Goal: Task Accomplishment & Management: Use online tool/utility

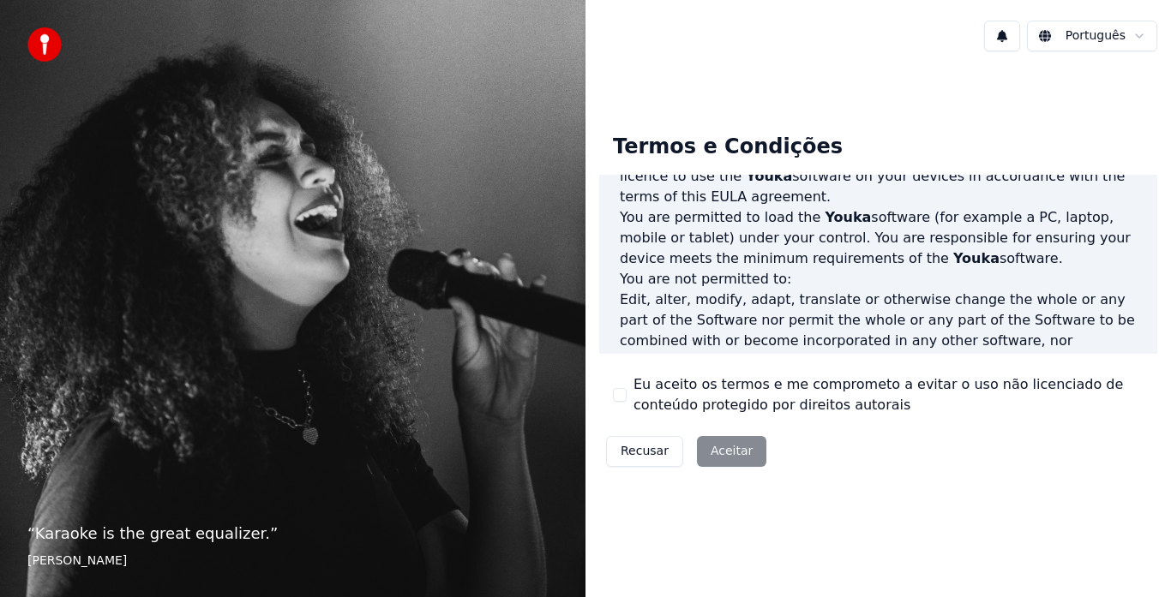
scroll to position [783, 0]
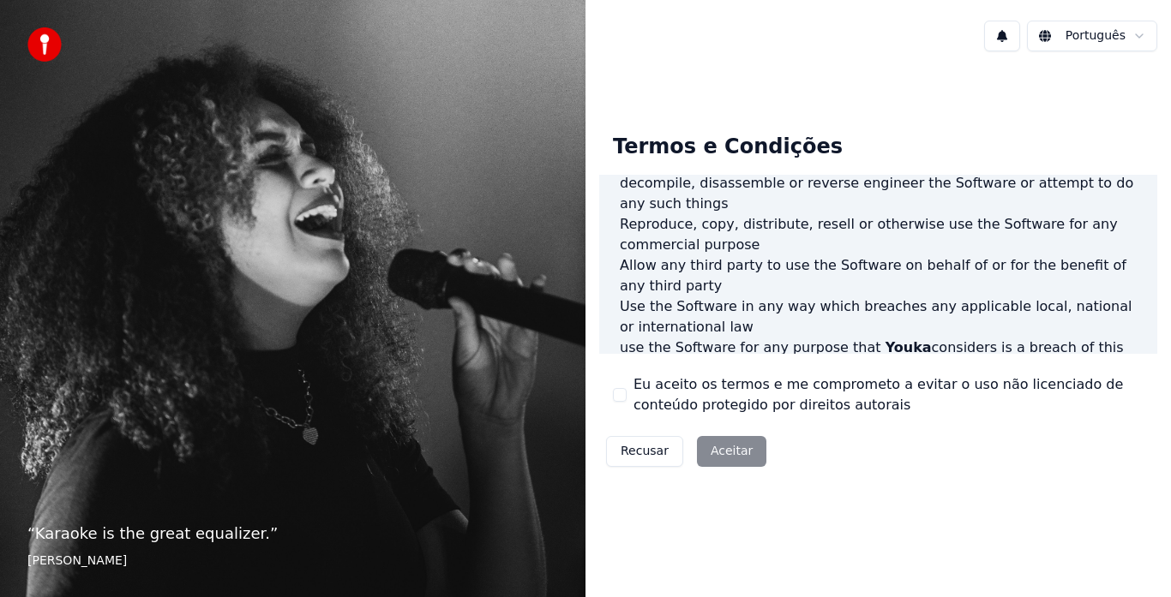
click at [620, 401] on button "Eu aceito os termos e me comprometo a evitar o uso não licenciado de conteúdo p…" at bounding box center [620, 395] width 14 height 14
click at [725, 461] on button "Aceitar" at bounding box center [731, 451] width 69 height 31
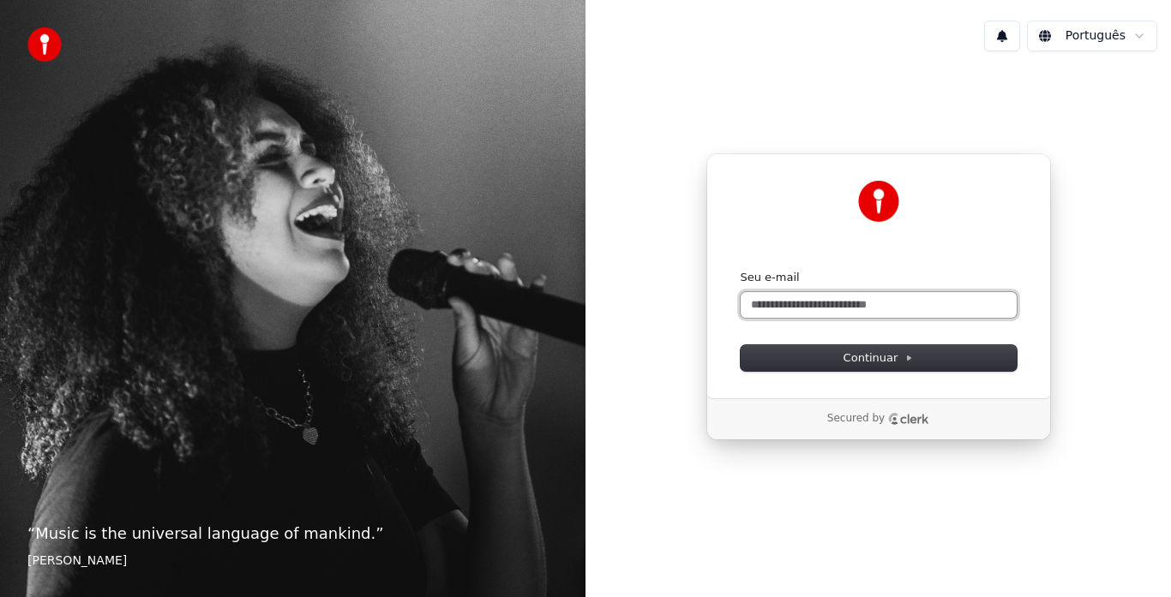
click at [804, 312] on input "Seu e-mail" at bounding box center [878, 305] width 276 height 26
type input "*"
click at [804, 312] on input "Seu e-mail" at bounding box center [878, 305] width 276 height 26
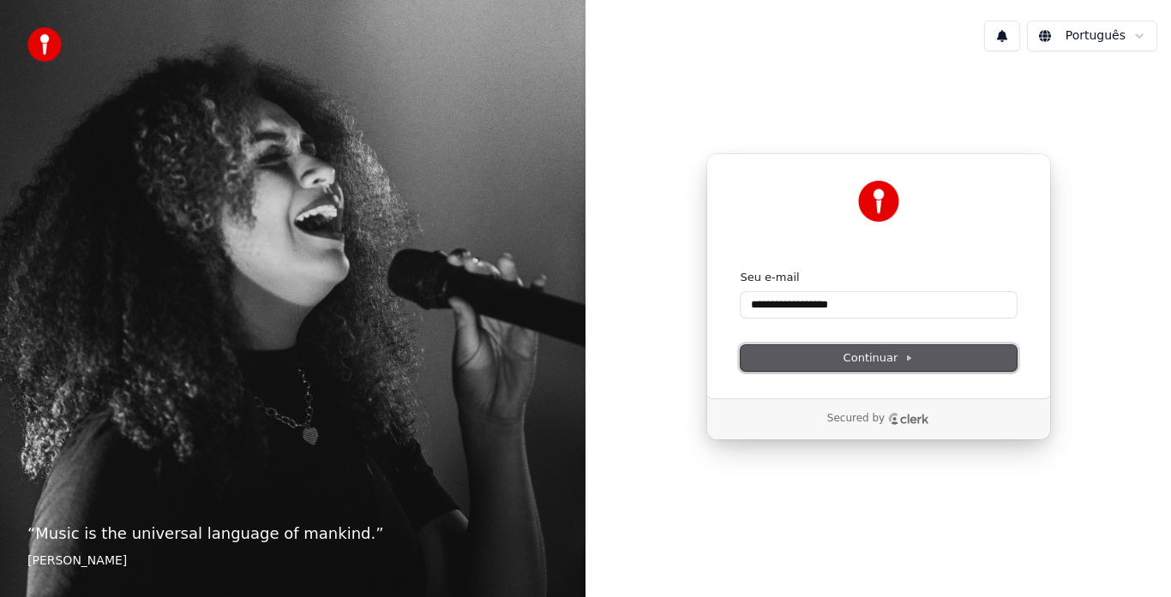
click at [852, 352] on span "Continuar" at bounding box center [878, 358] width 70 height 15
type input "**********"
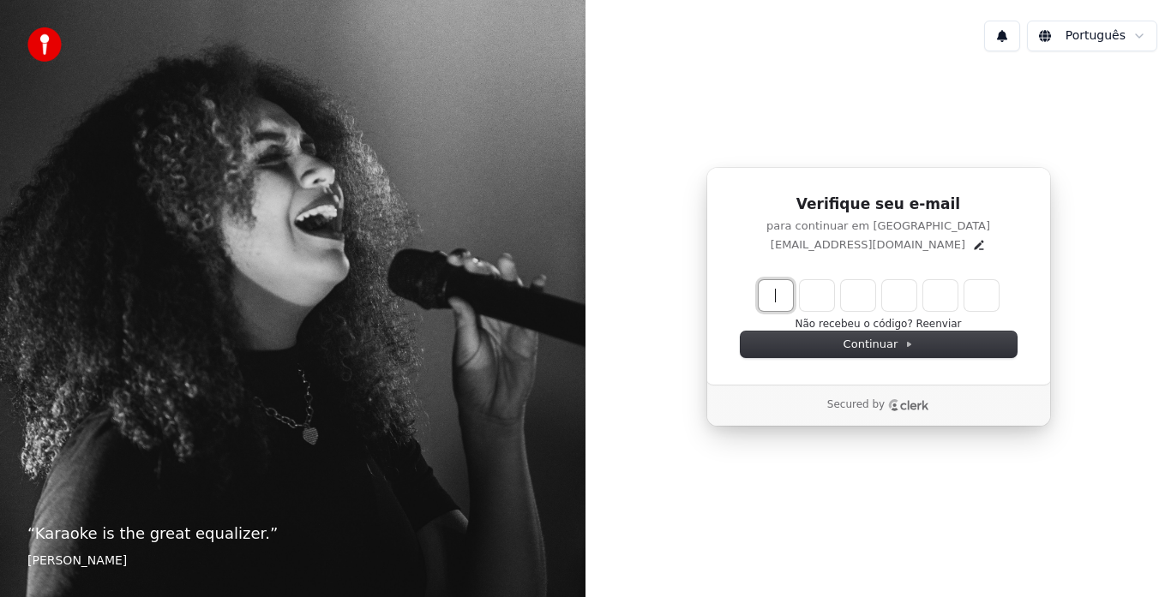
click at [776, 295] on input "Enter verification code" at bounding box center [895, 295] width 274 height 31
type input "******"
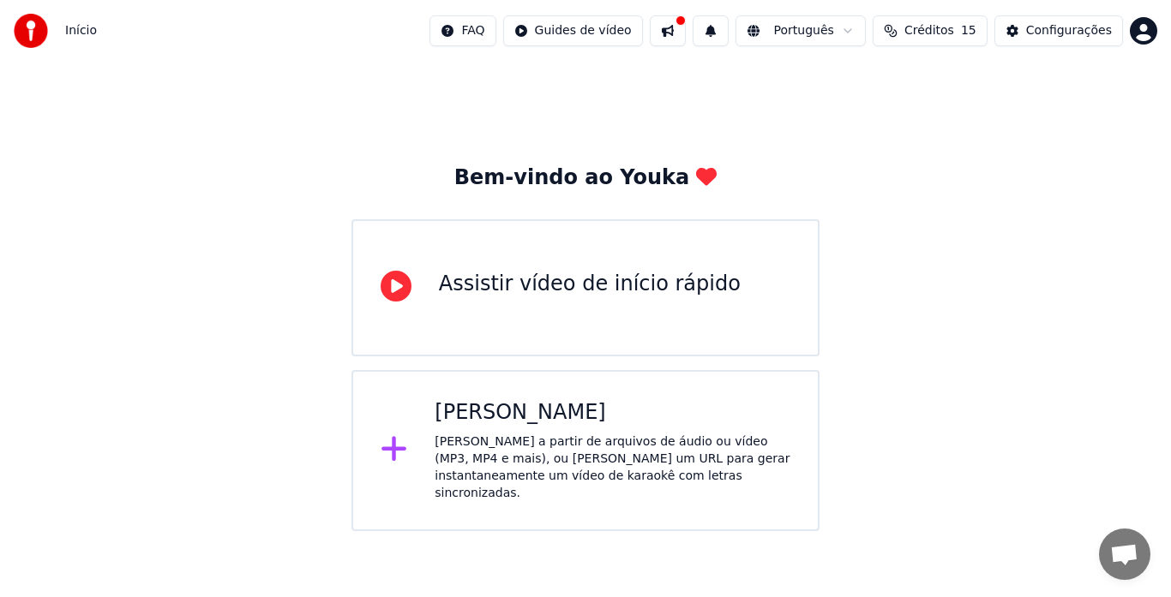
click at [627, 422] on div "Criar Karaokê" at bounding box center [613, 412] width 356 height 27
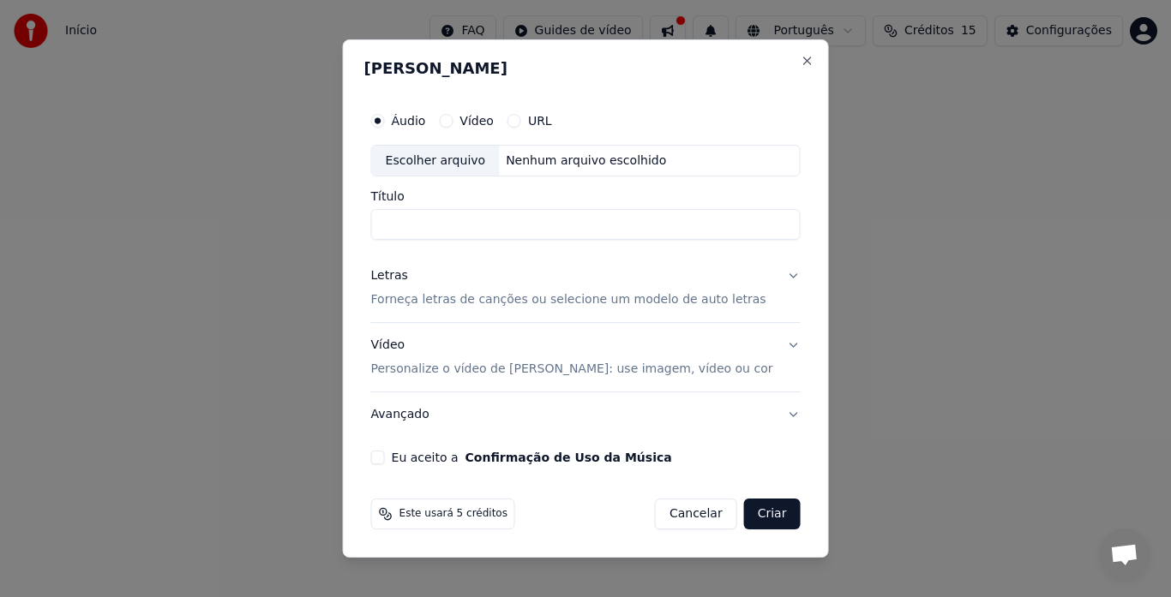
click at [385, 457] on button "Eu aceito a Confirmação de Uso da Música" at bounding box center [378, 458] width 14 height 14
click at [518, 230] on input "Título" at bounding box center [585, 225] width 429 height 31
type input "**********"
click at [465, 452] on button "Confirmação de Uso da Música" at bounding box center [568, 458] width 207 height 12
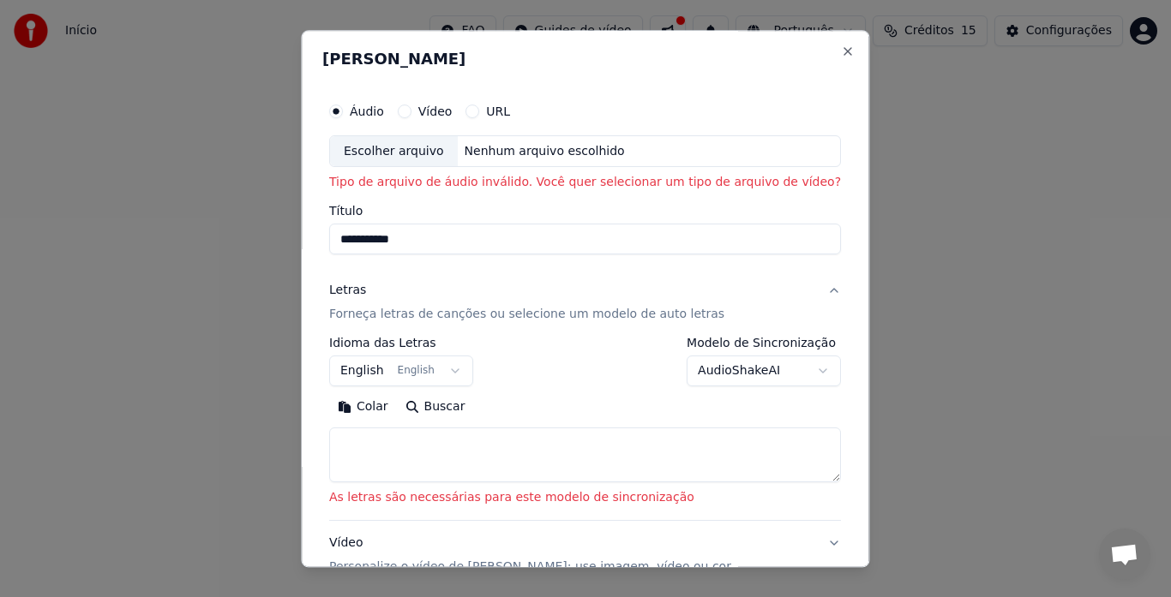
click at [411, 114] on button "Vídeo" at bounding box center [405, 112] width 14 height 14
click at [842, 51] on button "Close" at bounding box center [849, 52] width 14 height 14
select select
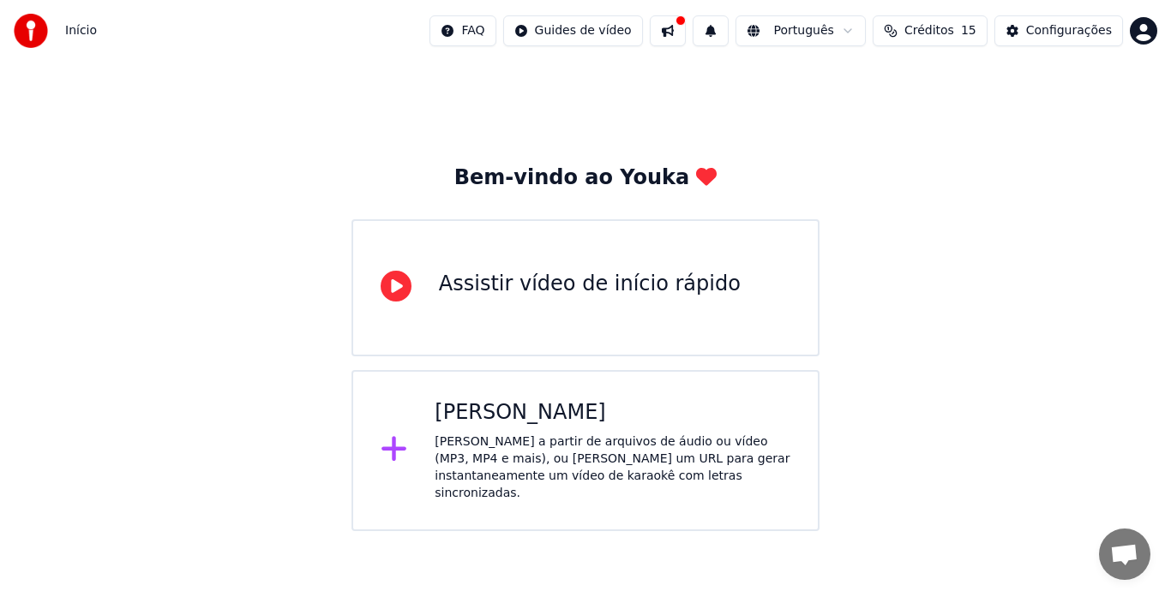
click at [603, 287] on div "Assistir vídeo de início rápido" at bounding box center [590, 284] width 302 height 27
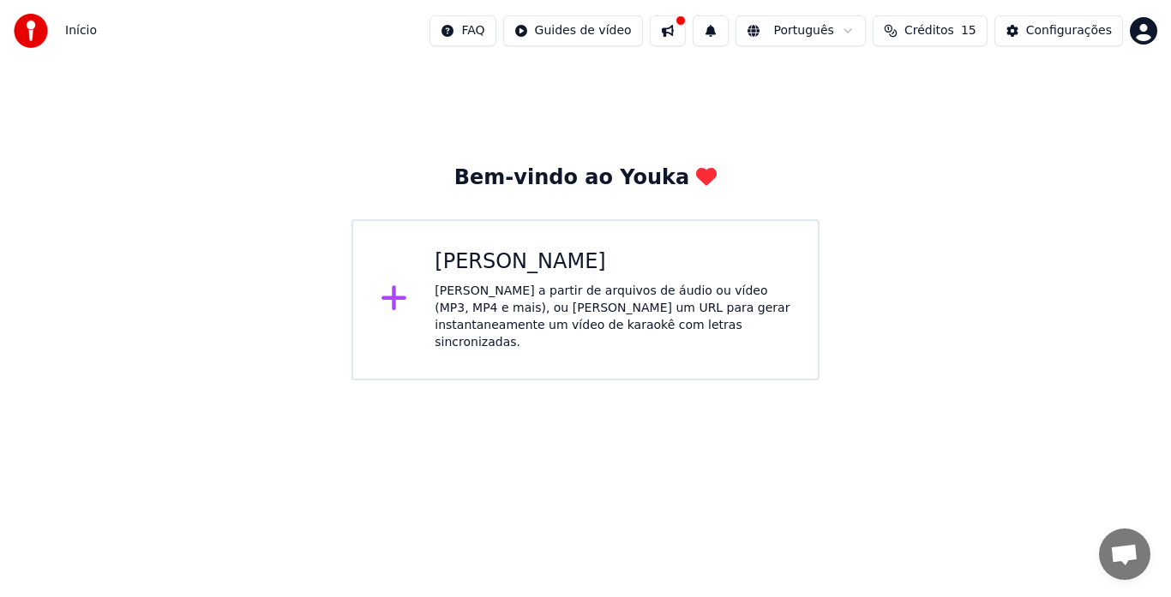
click at [649, 296] on div "Crie karaokê a partir de arquivos de áudio ou vídeo (MP3, MP4 e mais), ou cole …" at bounding box center [613, 317] width 356 height 69
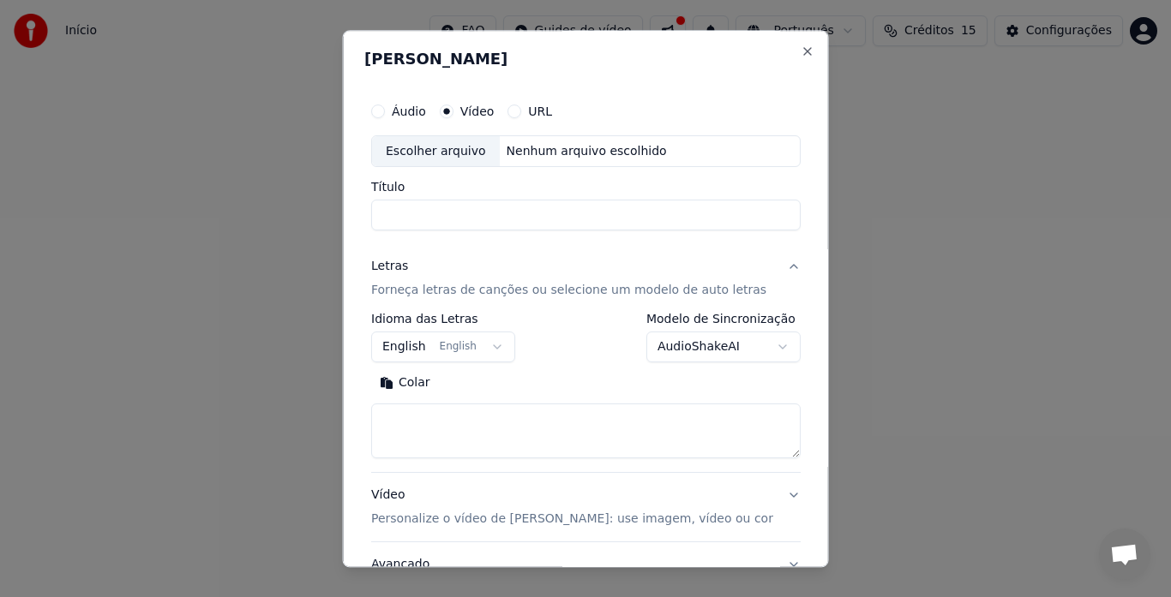
click at [554, 151] on div "Nenhum arquivo escolhido" at bounding box center [586, 151] width 174 height 17
click at [501, 210] on input "Título" at bounding box center [585, 216] width 429 height 31
paste input "**********"
type input "**********"
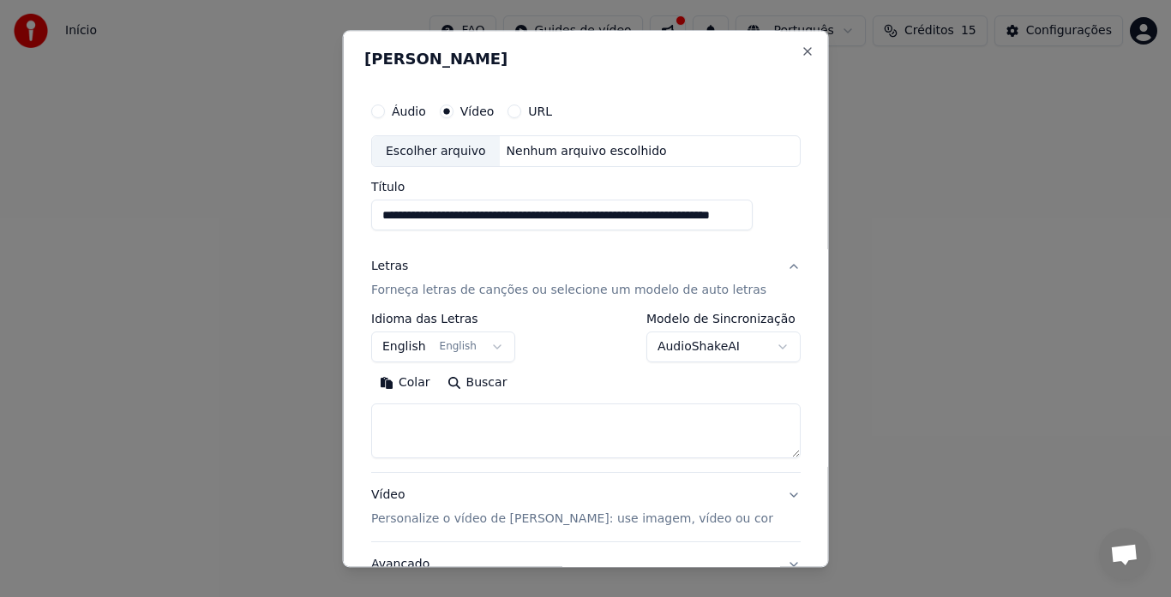
scroll to position [0, 0]
click at [521, 112] on button "URL" at bounding box center [514, 112] width 14 height 14
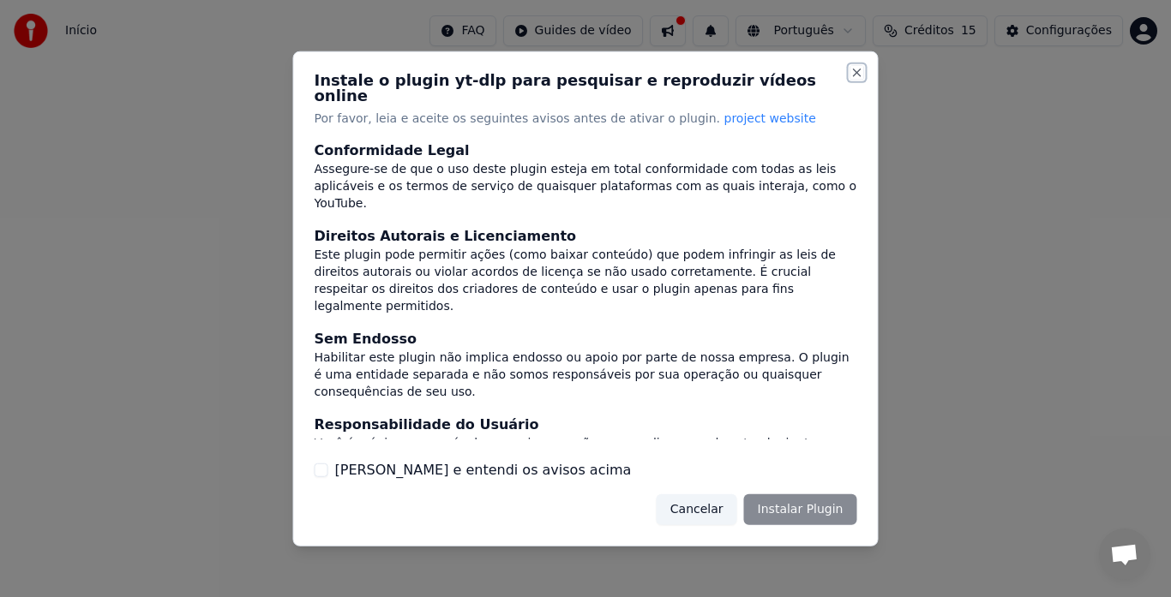
click at [860, 75] on button "Close" at bounding box center [857, 72] width 14 height 14
click at [316, 465] on button "[PERSON_NAME] e entendi os avisos acima" at bounding box center [322, 471] width 14 height 14
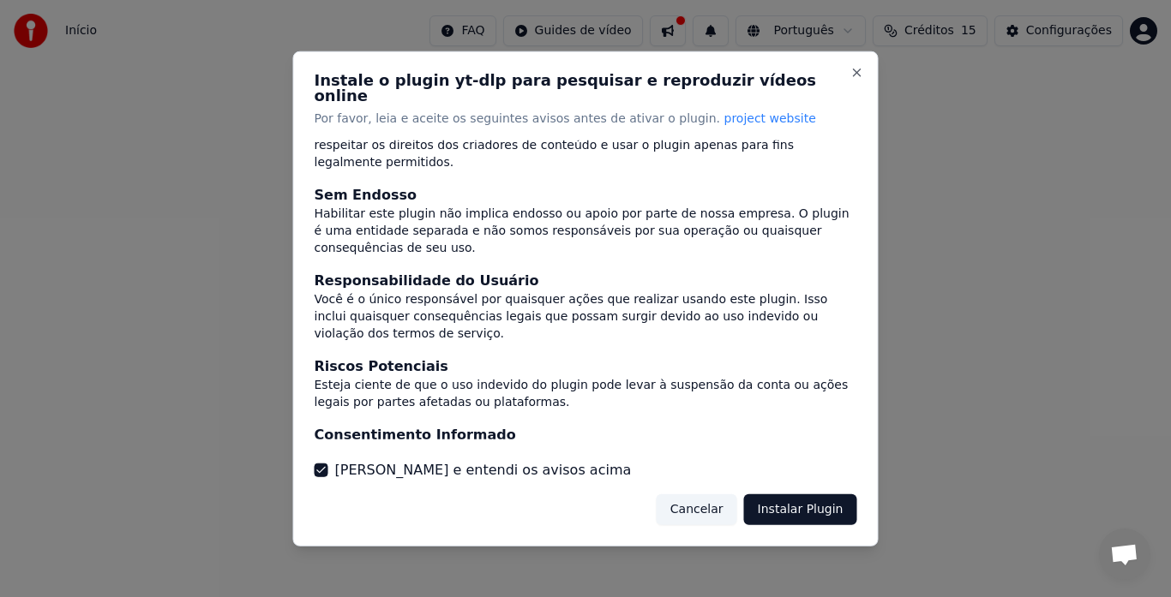
scroll to position [150, 0]
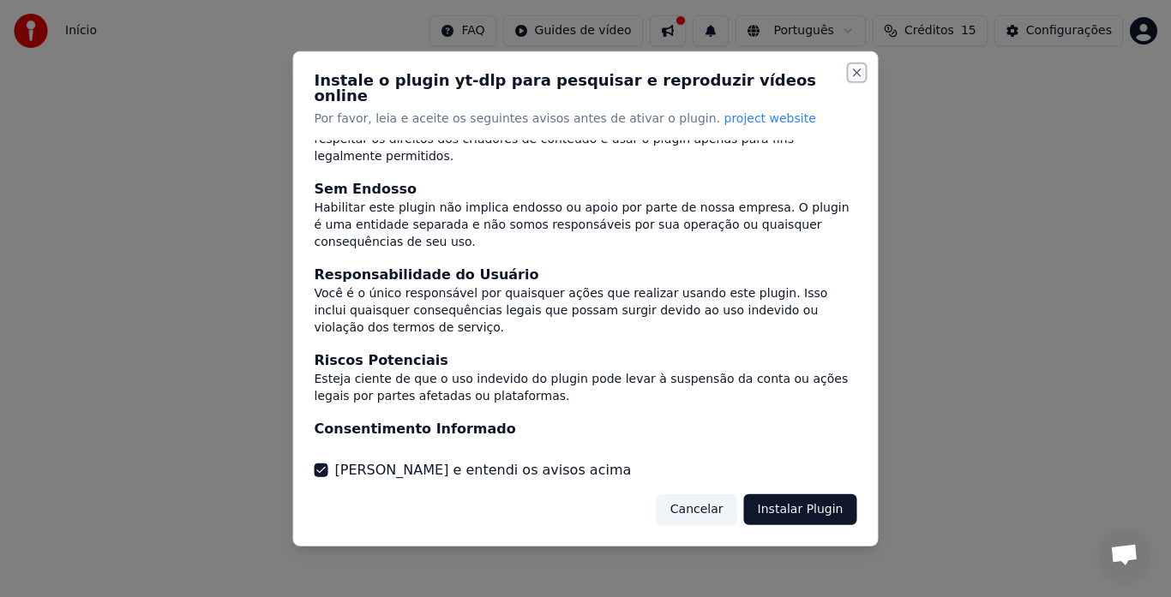
click at [856, 79] on button "Close" at bounding box center [857, 72] width 14 height 14
click at [697, 507] on button "Cancelar" at bounding box center [697, 510] width 81 height 31
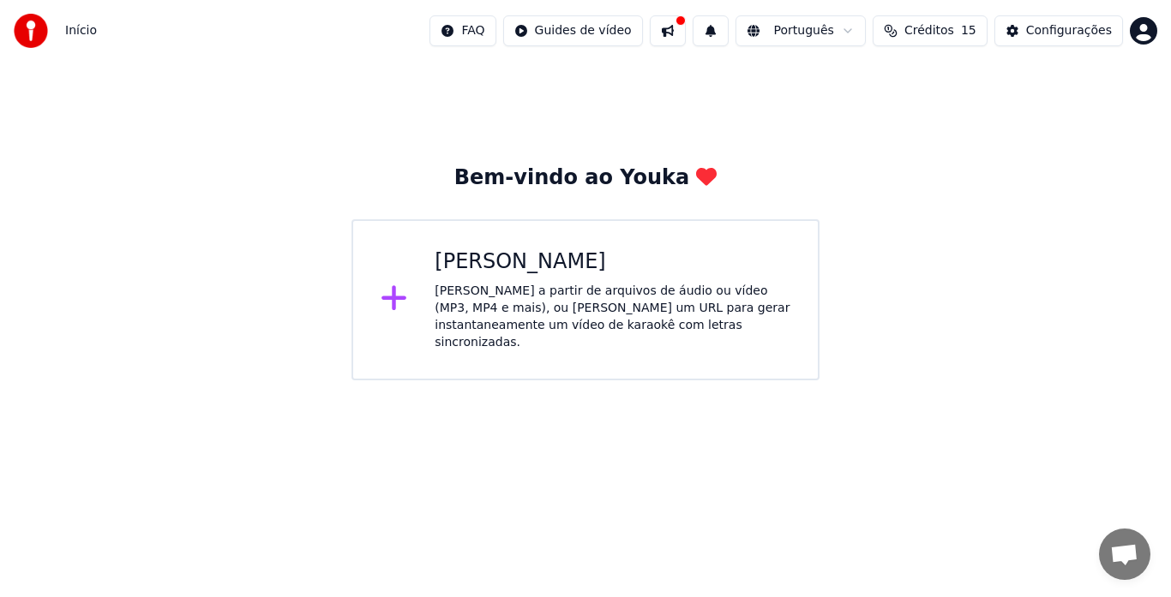
click at [635, 285] on div "[PERSON_NAME] a partir de arquivos de áudio ou vídeo (MP3, MP4 e mais), ou cole…" at bounding box center [613, 317] width 356 height 69
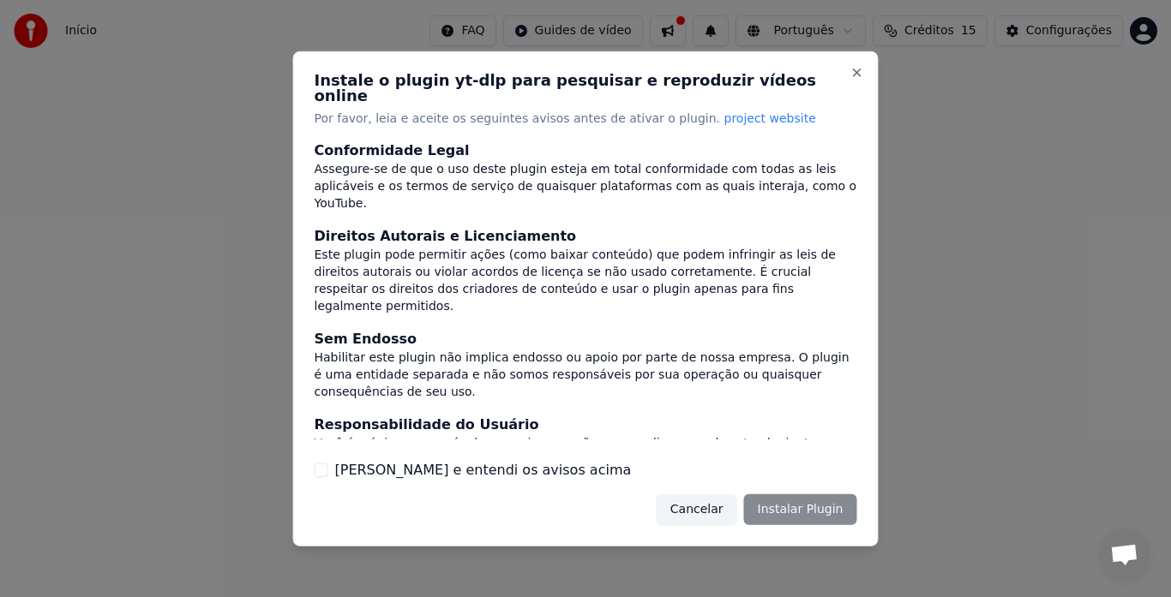
click at [714, 504] on button "Cancelar" at bounding box center [697, 510] width 81 height 31
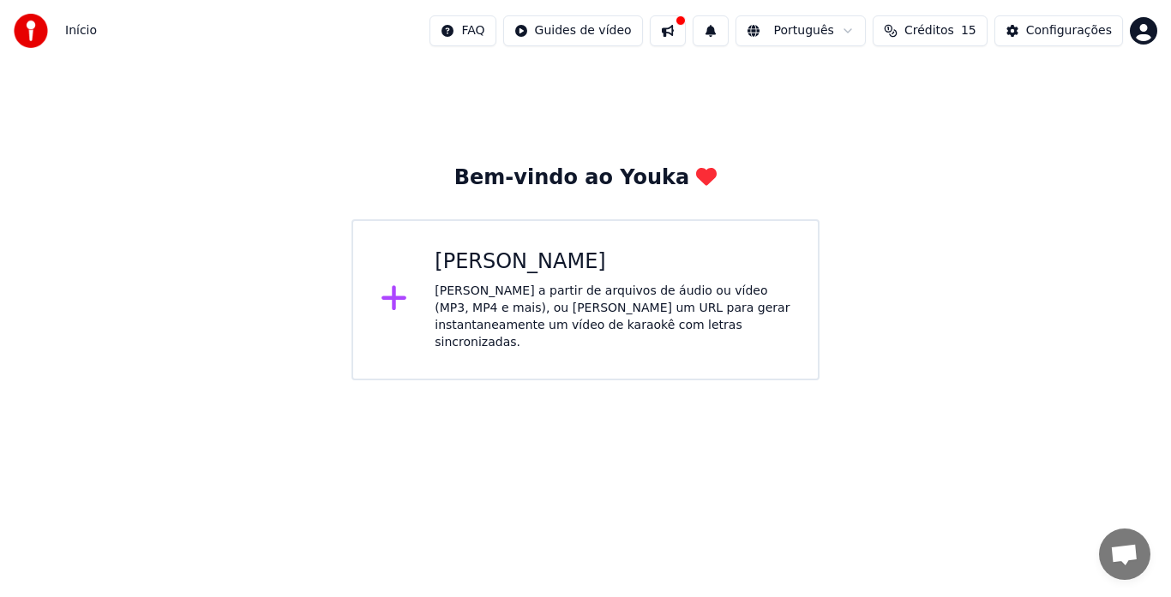
click at [620, 274] on div "[PERSON_NAME]" at bounding box center [613, 262] width 356 height 27
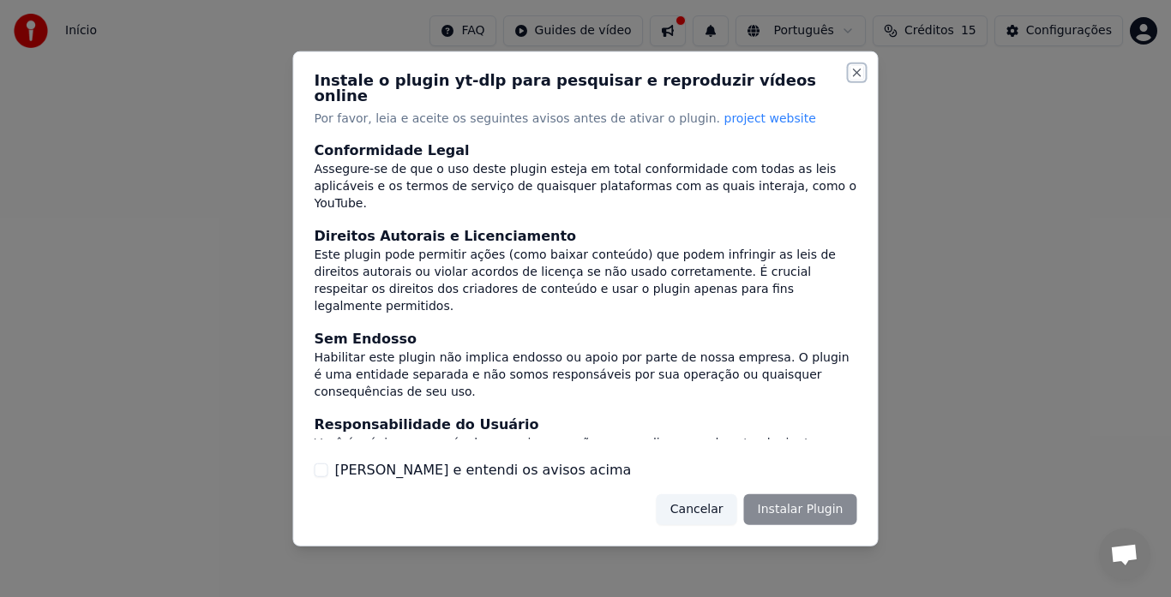
click at [857, 79] on button "Close" at bounding box center [857, 72] width 14 height 14
click at [320, 464] on button "[PERSON_NAME] e entendi os avisos acima" at bounding box center [322, 471] width 14 height 14
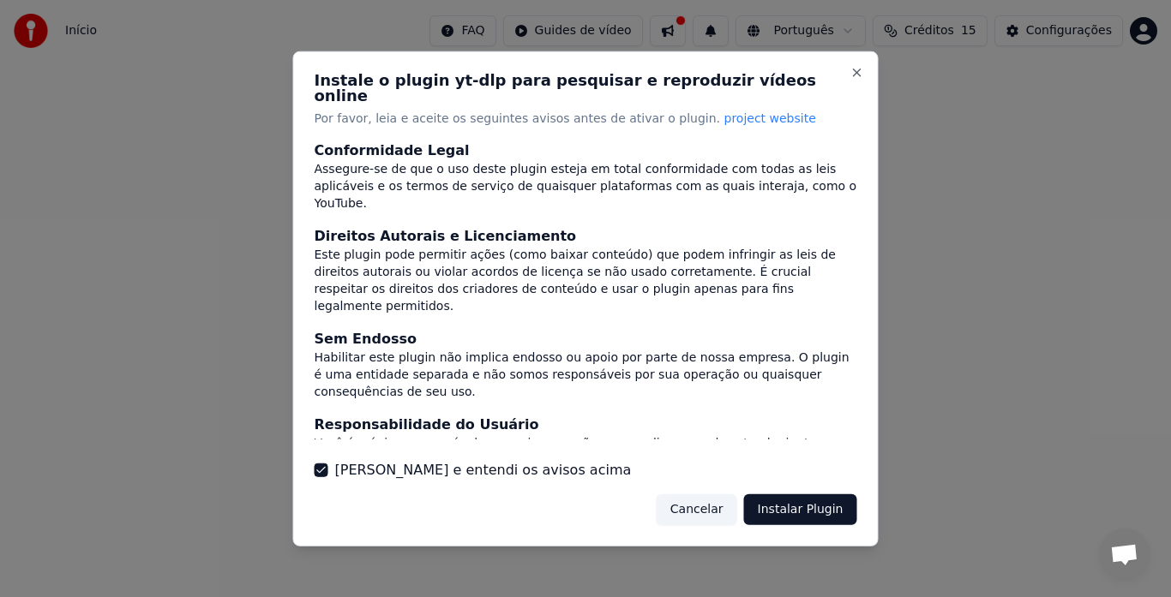
click at [811, 495] on button "Instalar Plugin" at bounding box center [800, 510] width 113 height 31
click at [855, 79] on button "Close" at bounding box center [857, 72] width 14 height 14
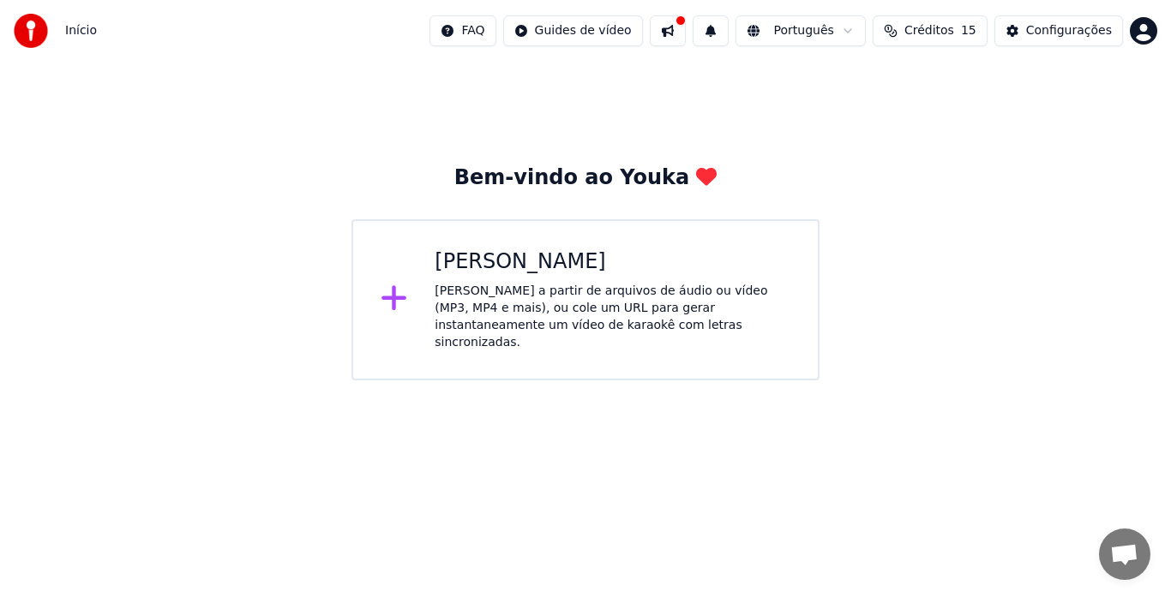
click at [633, 275] on div "[PERSON_NAME]" at bounding box center [613, 262] width 356 height 27
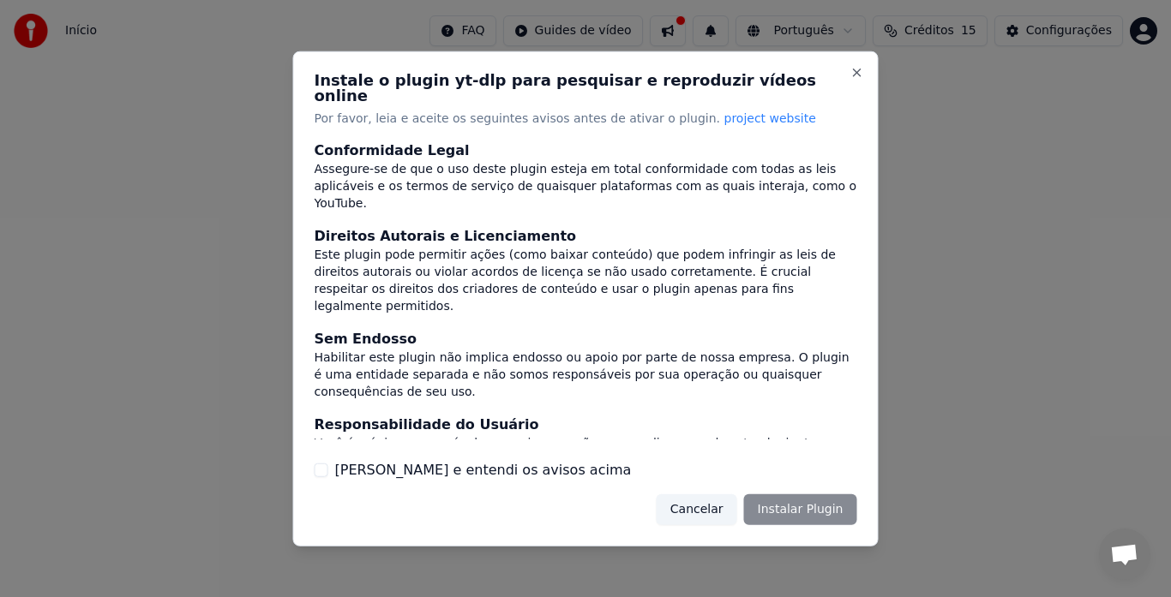
click at [317, 464] on button "[PERSON_NAME] e entendi os avisos acima" at bounding box center [322, 471] width 14 height 14
click at [829, 498] on button "Instalar Plugin" at bounding box center [800, 510] width 113 height 31
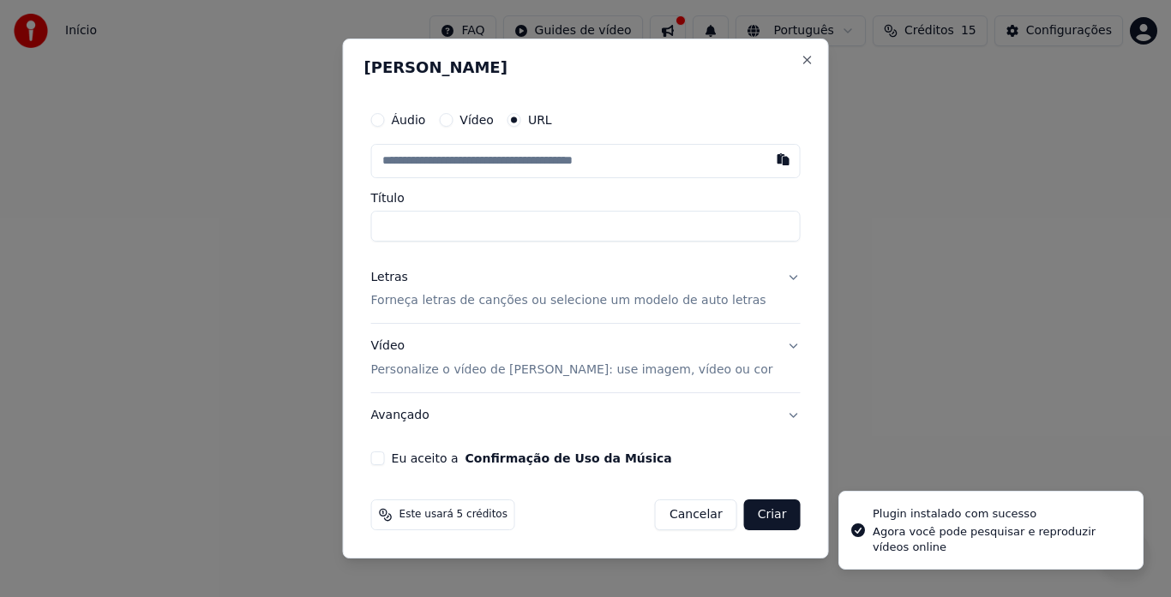
type input "**********"
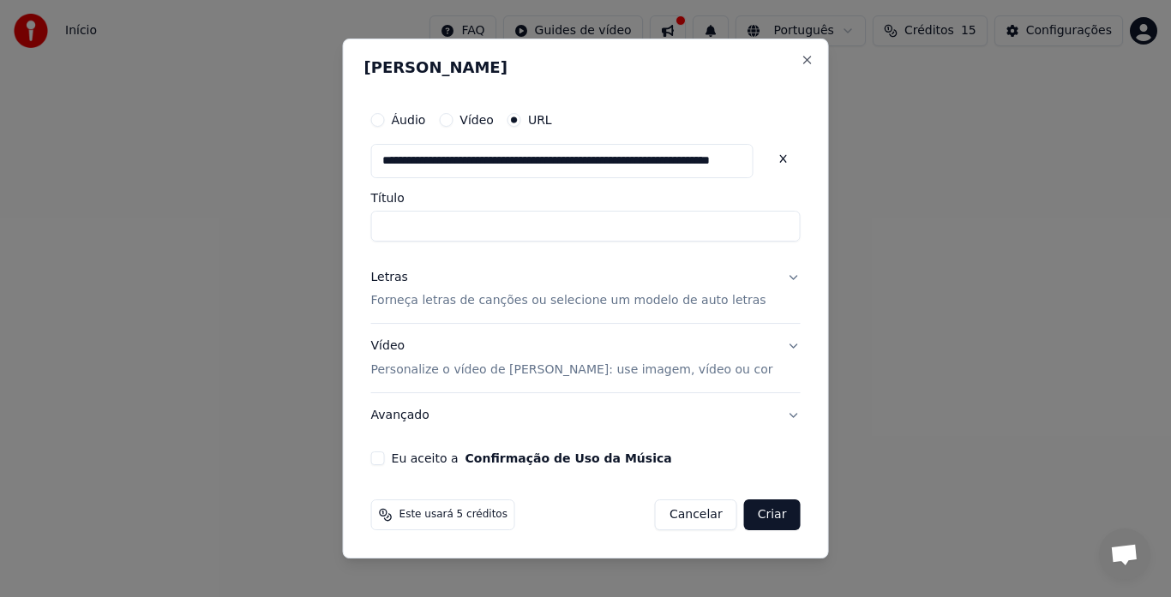
type input "**********"
click at [759, 519] on button "Criar" at bounding box center [772, 515] width 57 height 31
type input "**********"
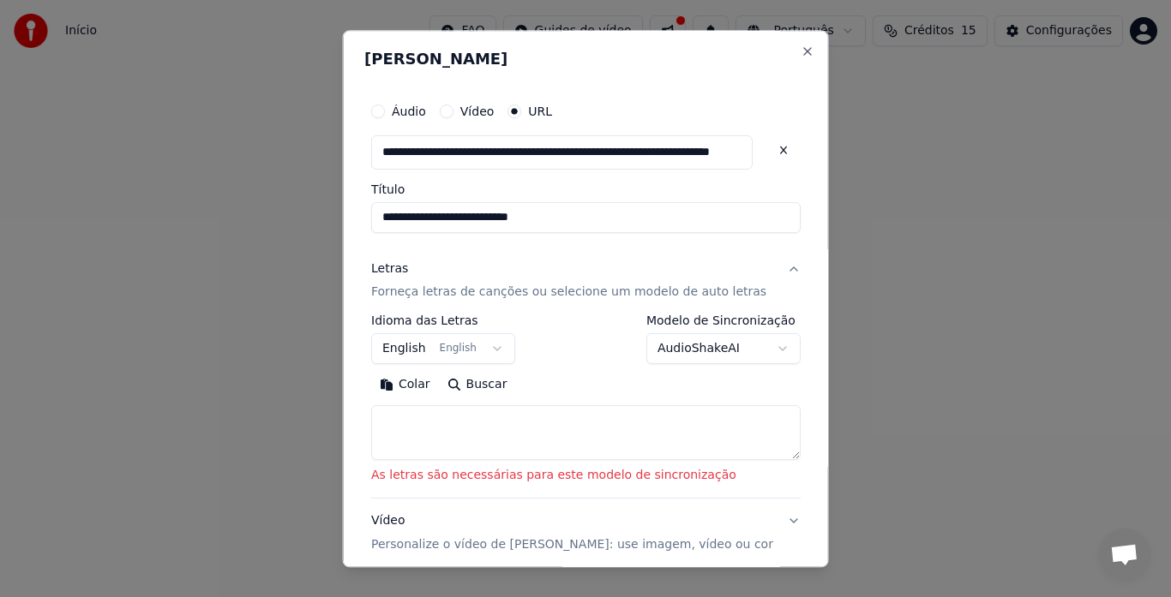
click at [481, 381] on button "Buscar" at bounding box center [476, 385] width 77 height 27
type textarea "**********"
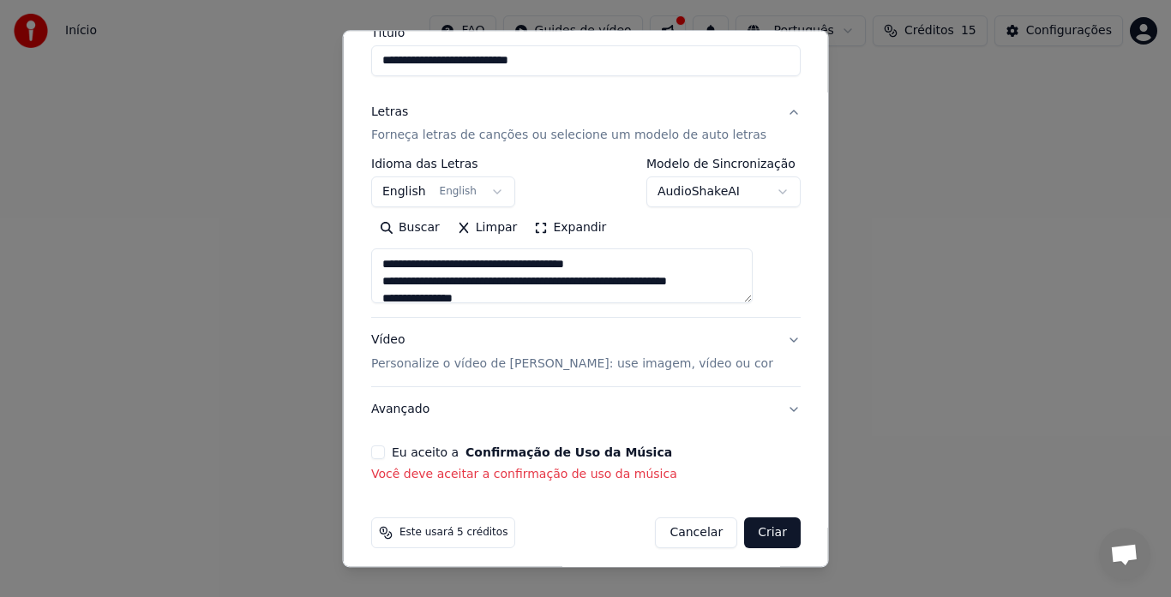
scroll to position [166, 0]
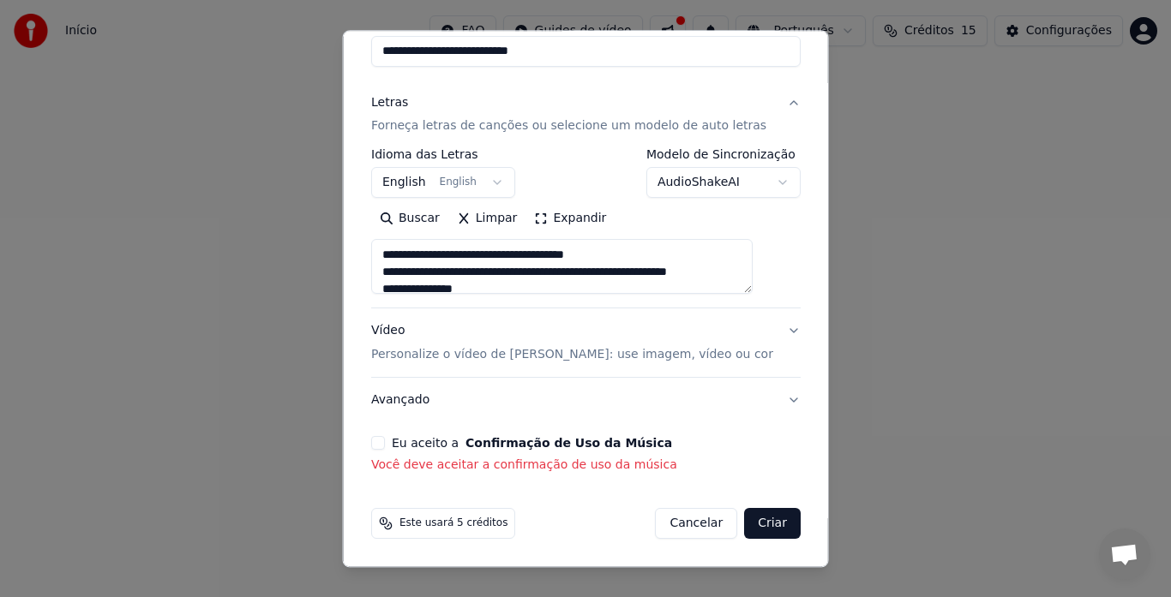
click at [752, 519] on button "Criar" at bounding box center [772, 524] width 57 height 31
select select "**"
click at [385, 448] on button "Eu aceito a Confirmação de Uso da Música" at bounding box center [378, 444] width 14 height 14
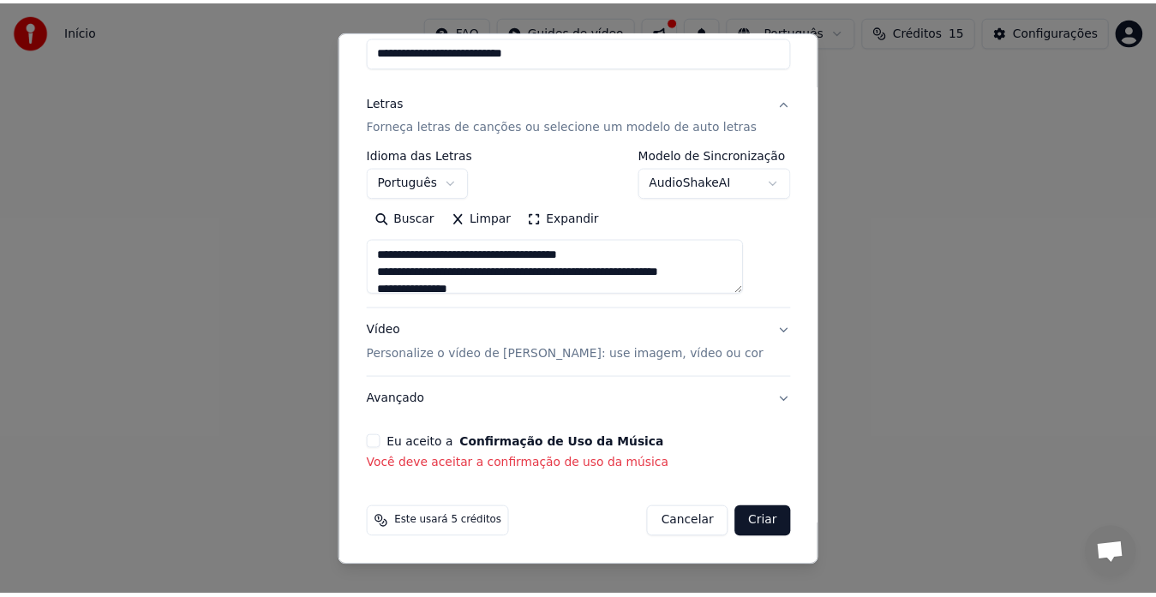
scroll to position [143, 0]
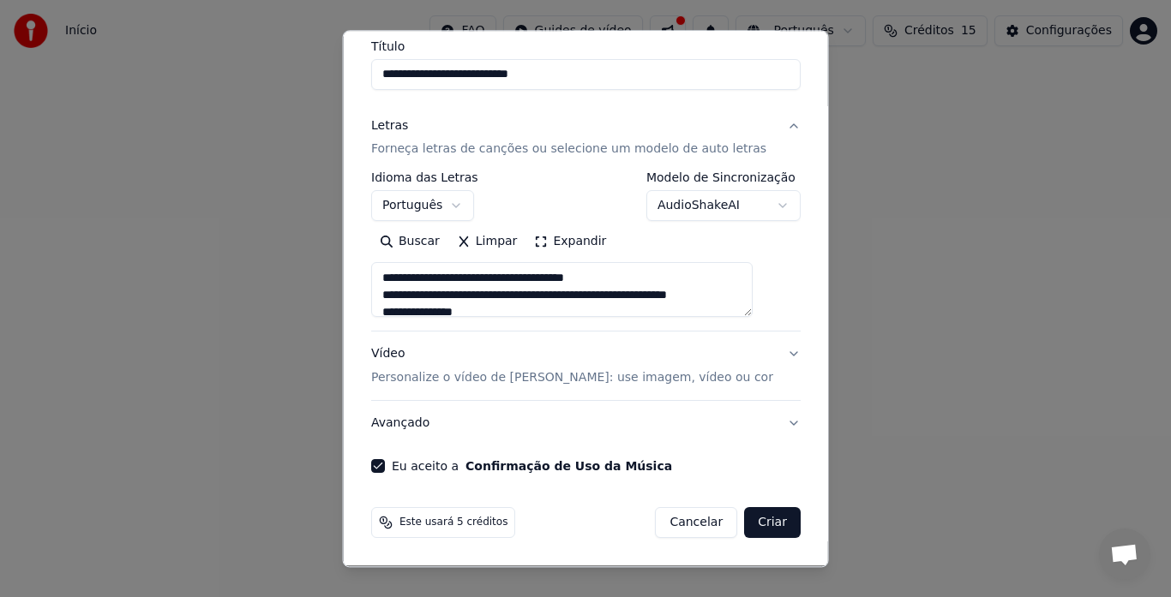
click at [747, 517] on button "Criar" at bounding box center [772, 523] width 57 height 31
